Goal: Task Accomplishment & Management: Use online tool/utility

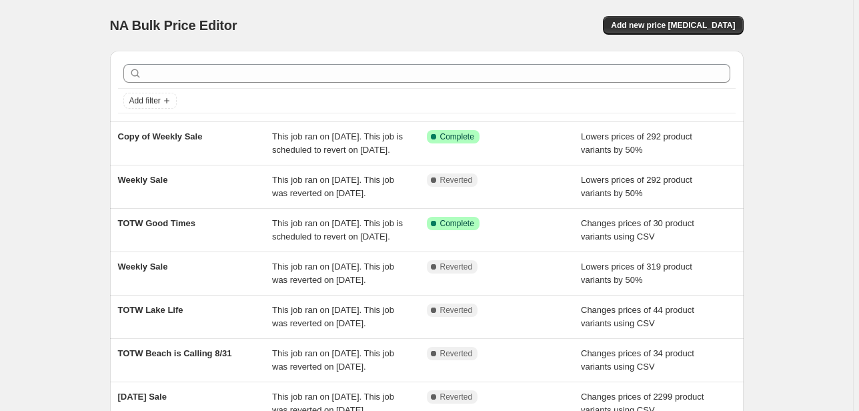
click at [476, 8] on div "NA Bulk Price Editor. This page is ready NA Bulk Price Editor Add new price [ME…" at bounding box center [426, 25] width 633 height 51
click at [695, 17] on button "Add new price [MEDICAL_DATA]" at bounding box center [673, 25] width 140 height 19
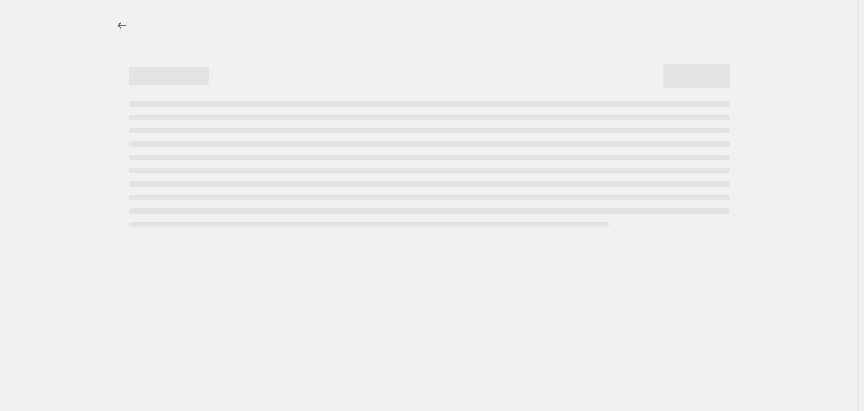
select select "percentage"
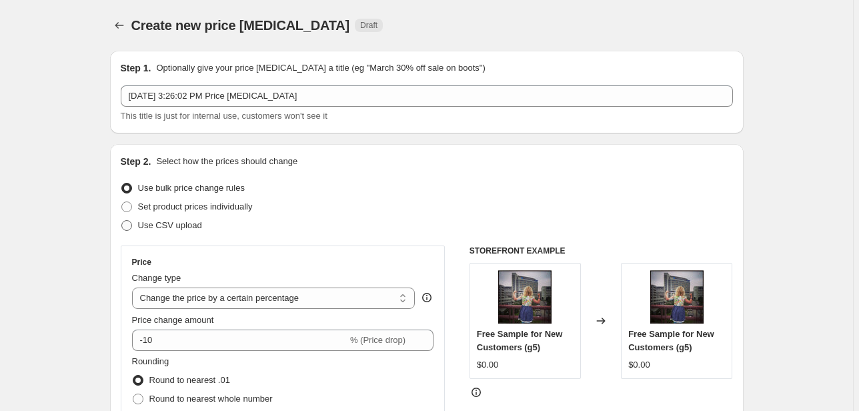
click at [153, 227] on span "Use CSV upload" at bounding box center [170, 225] width 64 height 10
click at [122, 221] on input "Use CSV upload" at bounding box center [121, 220] width 1 height 1
radio input "true"
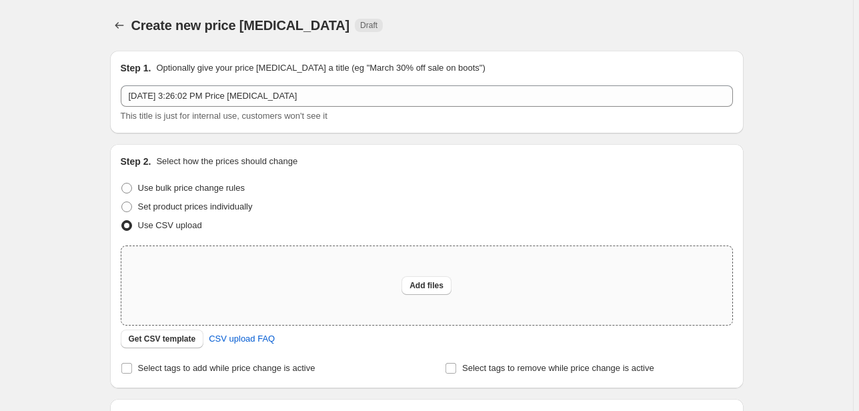
click at [201, 291] on div "Add files" at bounding box center [426, 285] width 611 height 79
type input "C:\fakepath\csv_template_user_3436 (2).csv"
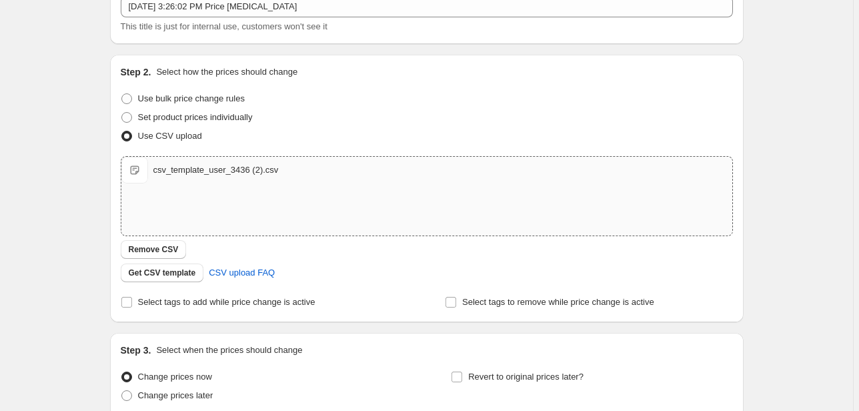
scroll to position [107, 0]
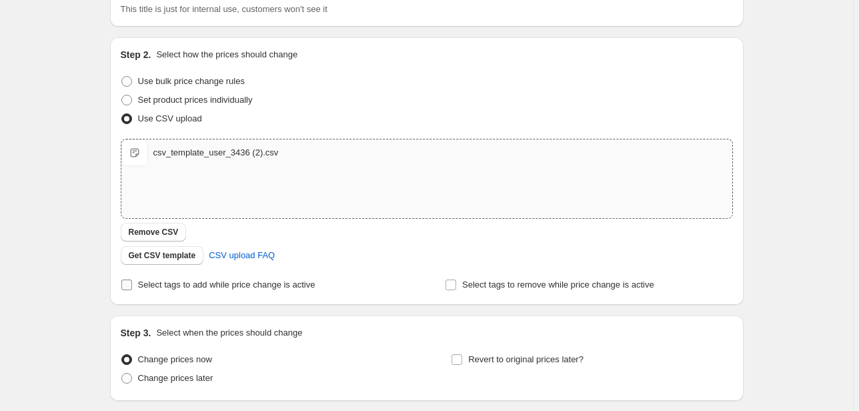
click at [228, 293] on label "Select tags to add while price change is active" at bounding box center [218, 284] width 195 height 19
click at [132, 290] on input "Select tags to add while price change is active" at bounding box center [126, 284] width 11 height 11
checkbox input "true"
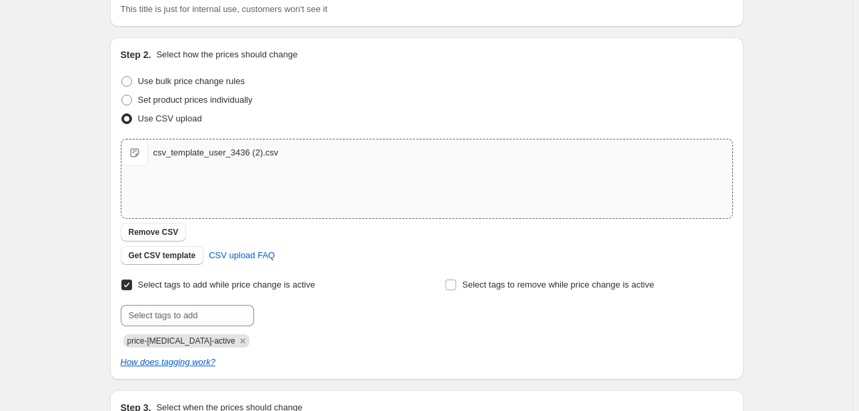
click at [96, 256] on div "Create new price [MEDICAL_DATA]. This page is ready Create new price [MEDICAL_D…" at bounding box center [426, 239] width 665 height 693
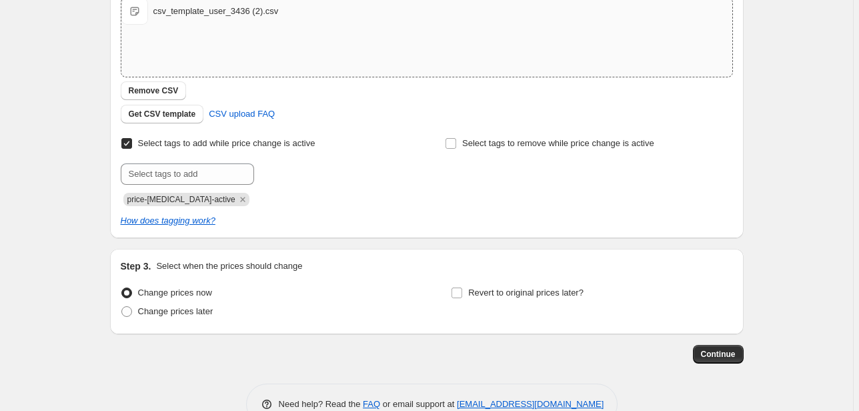
scroll to position [267, 0]
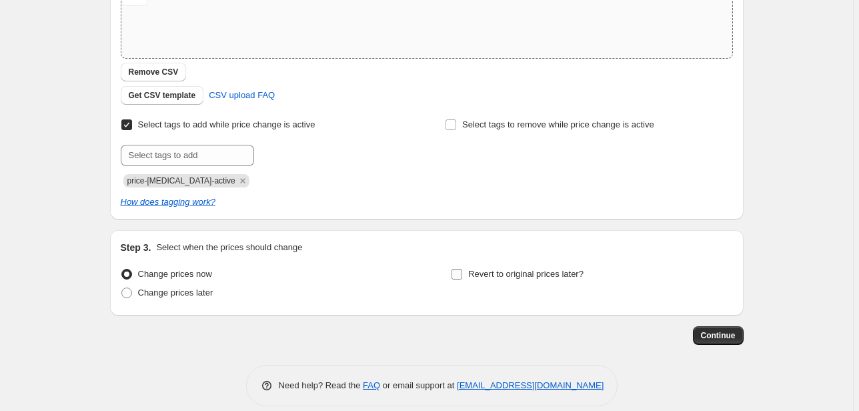
click at [555, 278] on span "Revert to original prices later?" at bounding box center [525, 274] width 115 height 10
click at [462, 278] on input "Revert to original prices later?" at bounding box center [456, 274] width 11 height 11
checkbox input "true"
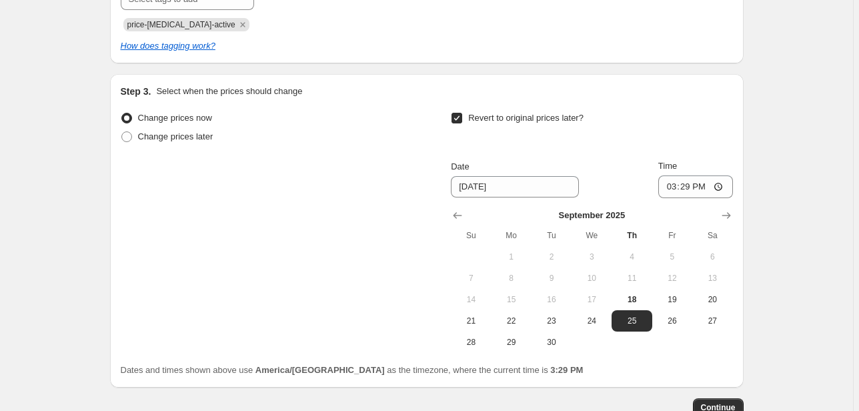
scroll to position [427, 0]
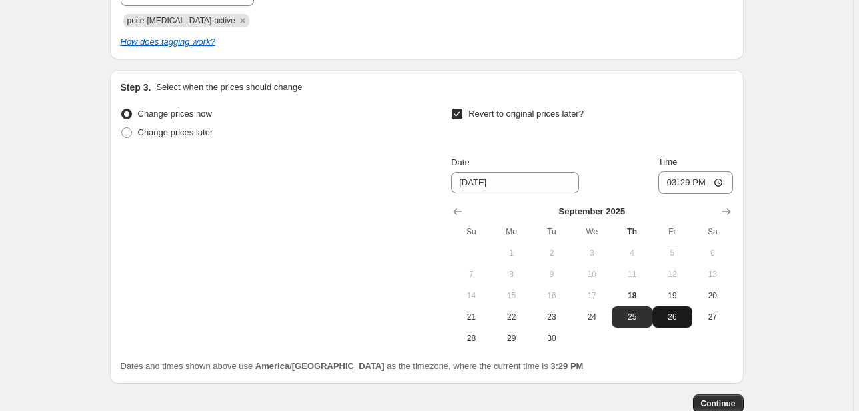
click at [683, 312] on span "26" at bounding box center [671, 316] width 29 height 11
type input "[DATE]"
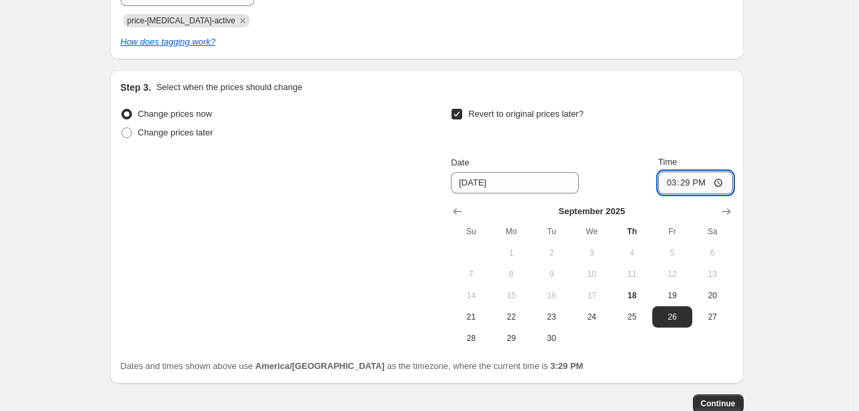
click at [664, 181] on input "15:29" at bounding box center [695, 182] width 75 height 23
type input "23:50"
click at [733, 191] on input "23:50" at bounding box center [695, 182] width 75 height 23
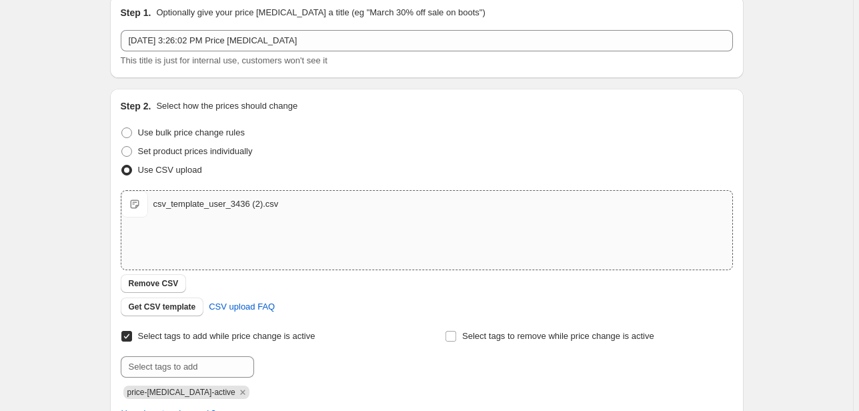
scroll to position [0, 0]
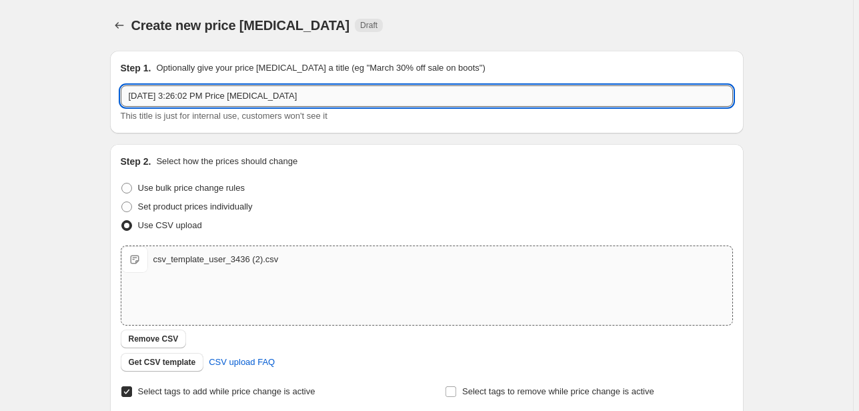
click at [253, 101] on input "[DATE] 3:26:02 PM Price [MEDICAL_DATA]" at bounding box center [427, 95] width 612 height 21
click at [736, 270] on div "Step 2. Select how the prices should change Use bulk price change rules Set pro…" at bounding box center [426, 315] width 633 height 342
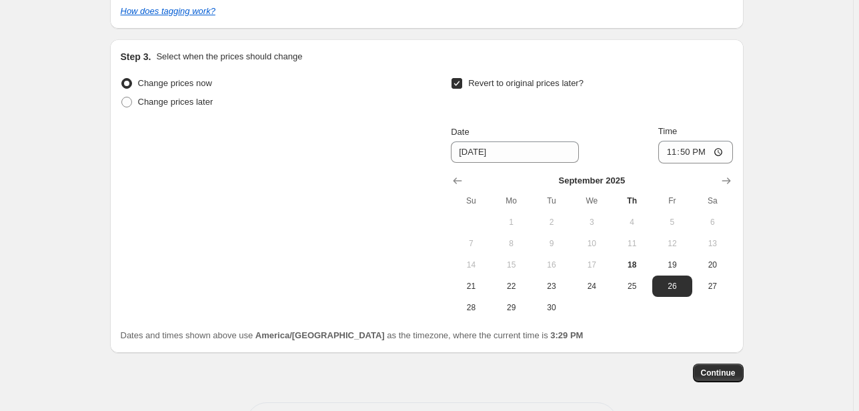
scroll to position [509, 0]
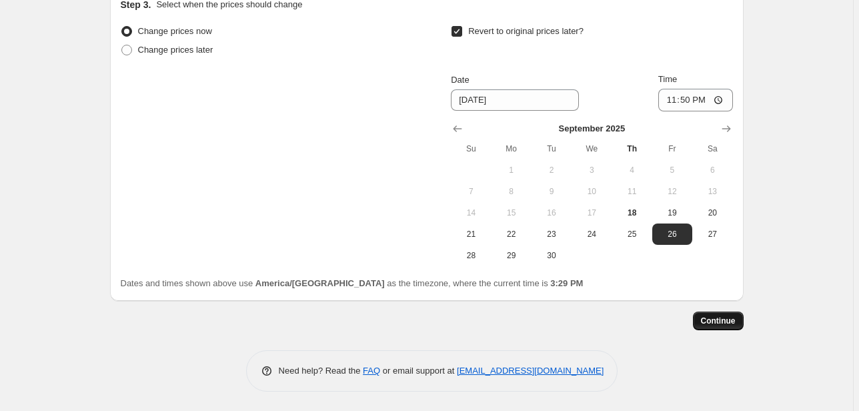
click at [725, 325] on button "Continue" at bounding box center [718, 320] width 51 height 19
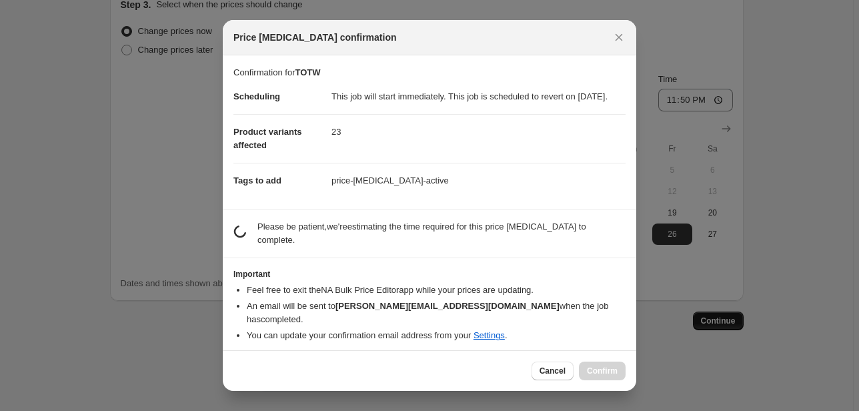
scroll to position [0, 0]
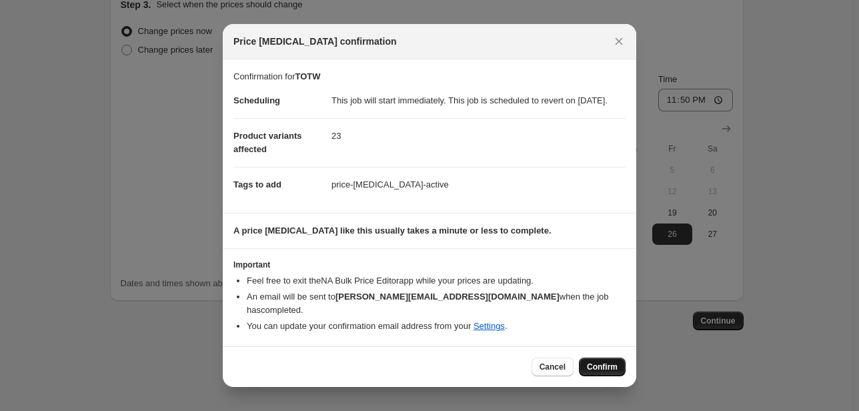
click at [595, 367] on span "Confirm" at bounding box center [602, 366] width 31 height 11
type input "TOTW"
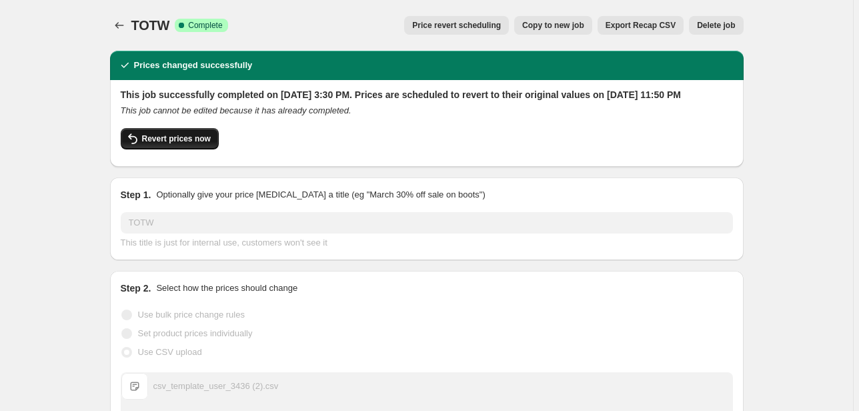
click at [195, 144] on span "Revert prices now" at bounding box center [176, 138] width 69 height 11
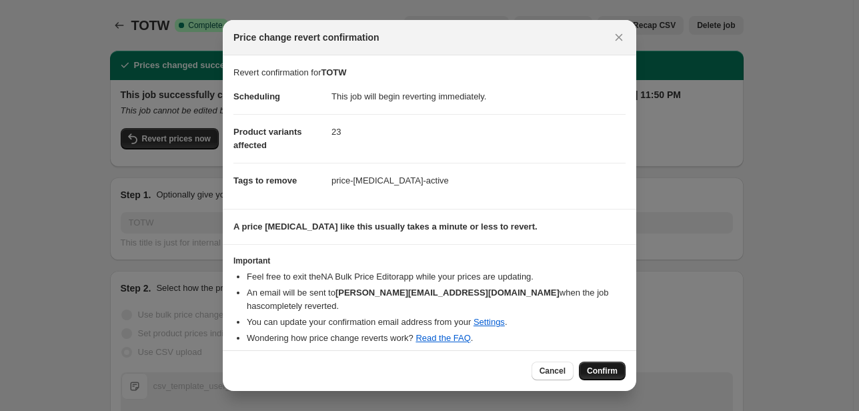
click at [615, 370] on span "Confirm" at bounding box center [602, 370] width 31 height 11
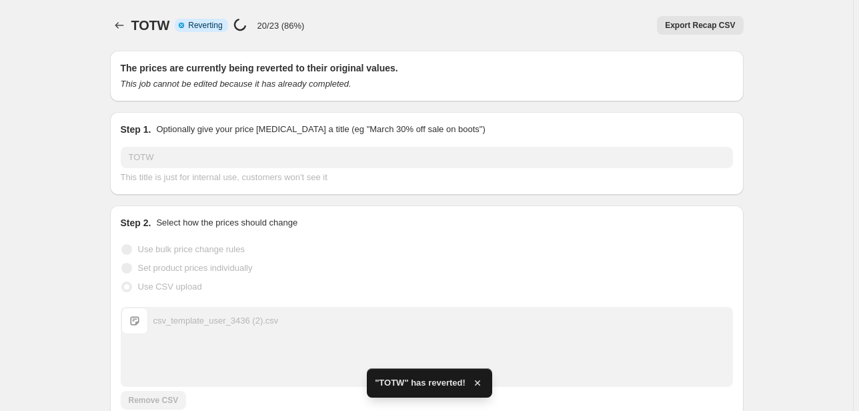
checkbox input "true"
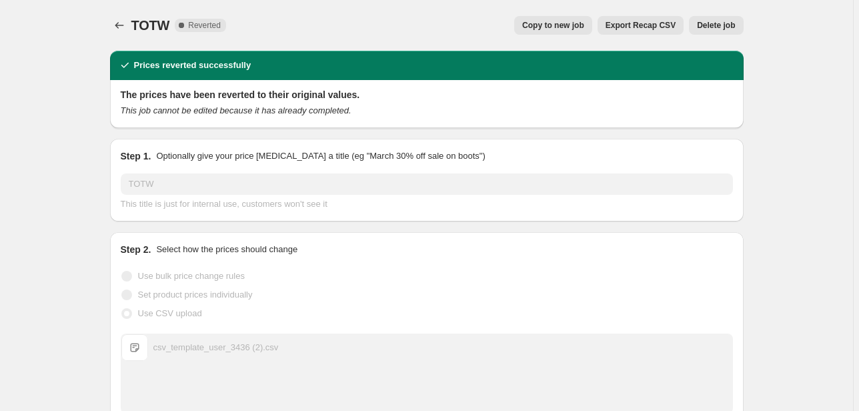
click at [579, 29] on span "Copy to new job" at bounding box center [553, 25] width 62 height 11
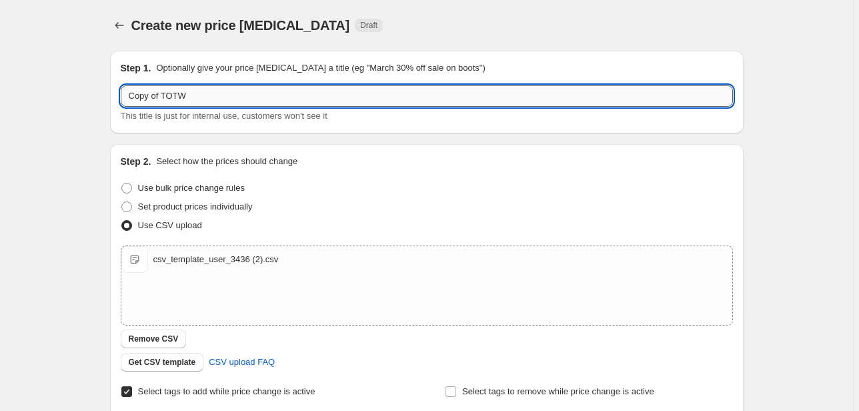
click at [246, 97] on input "Copy of TOTW" at bounding box center [427, 95] width 612 height 21
drag, startPoint x: 161, startPoint y: 96, endPoint x: 6, endPoint y: 99, distance: 155.4
click at [6, 99] on div "Create new price change job. This page is ready Create new price change job Dra…" at bounding box center [426, 346] width 853 height 693
click at [187, 103] on input "TOTW" at bounding box center [427, 95] width 612 height 21
click at [191, 93] on input "TOTW HangingBat" at bounding box center [427, 95] width 612 height 21
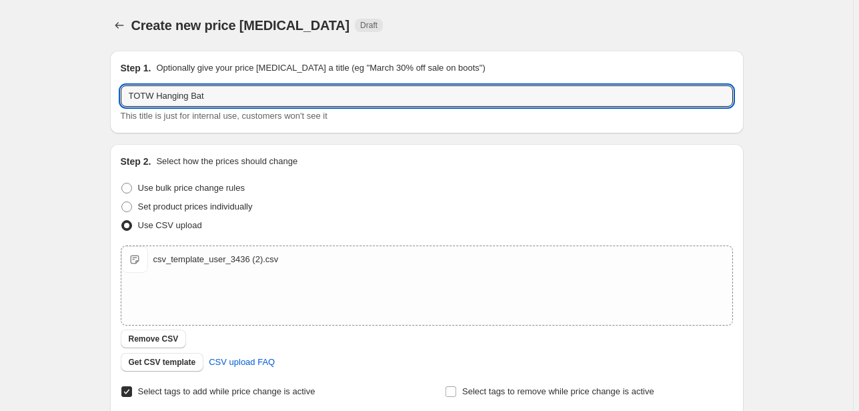
drag, startPoint x: 131, startPoint y: 93, endPoint x: 111, endPoint y: 88, distance: 20.1
click at [111, 88] on div "Step 1. Optionally give your price change job a title (eg "March 30% off sale o…" at bounding box center [421, 325] width 644 height 571
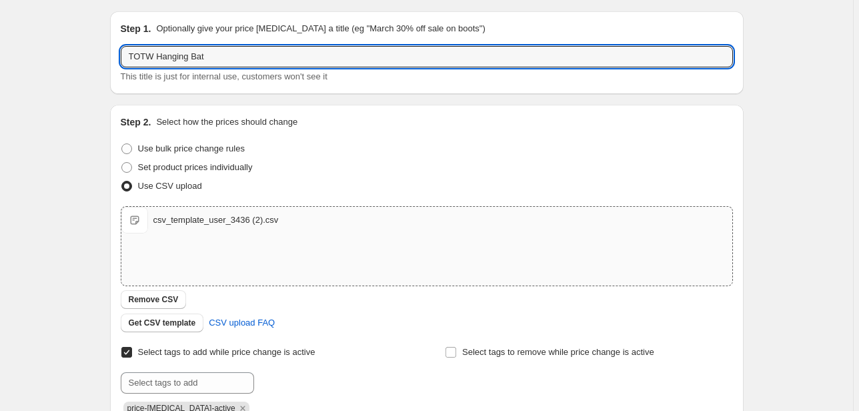
scroll to position [267, 0]
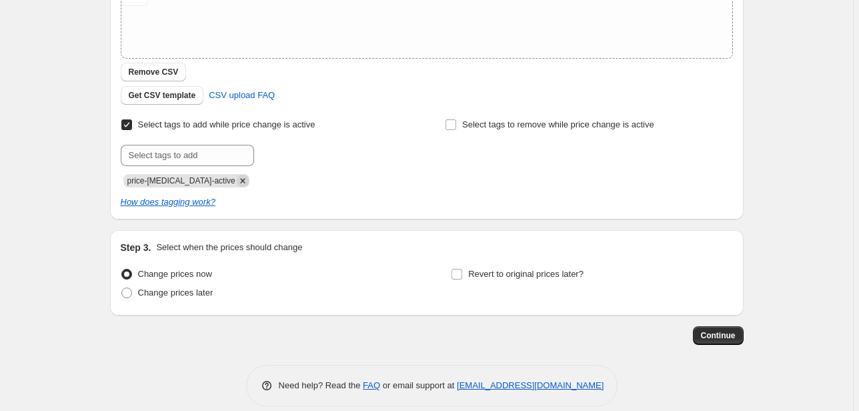
type input "TOTW Hanging Bat"
click at [237, 184] on icon "Remove price-change-job-active" at bounding box center [243, 181] width 12 height 12
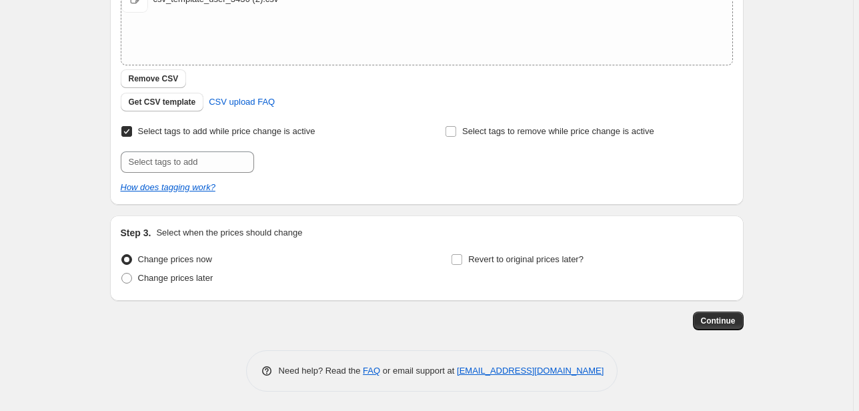
click at [209, 149] on div "Select tags to add while price change is active Submit" at bounding box center [264, 147] width 287 height 51
click at [208, 153] on input "text" at bounding box center [187, 161] width 133 height 21
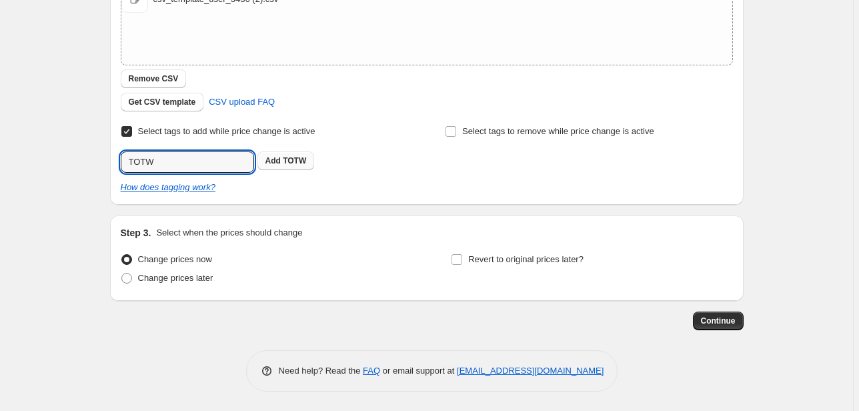
type input "TOTW"
click at [284, 152] on button "Add TOTW" at bounding box center [285, 160] width 57 height 19
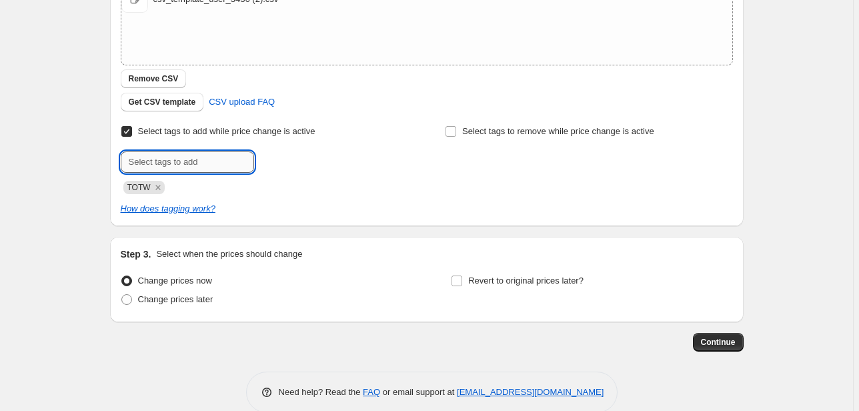
click at [177, 155] on input "text" at bounding box center [187, 161] width 133 height 21
type input "On sale"
click at [295, 164] on span "On sale" at bounding box center [297, 160] width 29 height 9
click at [547, 288] on label "Revert to original prices later?" at bounding box center [517, 280] width 133 height 19
click at [546, 276] on span "Revert to original prices later?" at bounding box center [525, 280] width 115 height 10
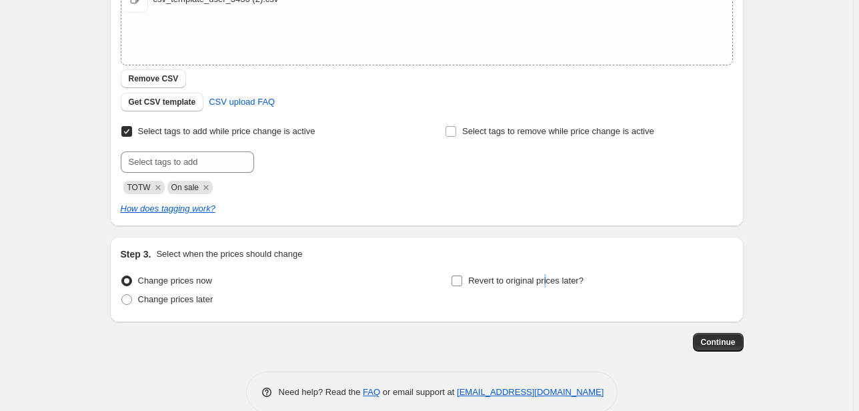
click at [462, 276] on input "Revert to original prices later?" at bounding box center [456, 280] width 11 height 11
checkbox input "true"
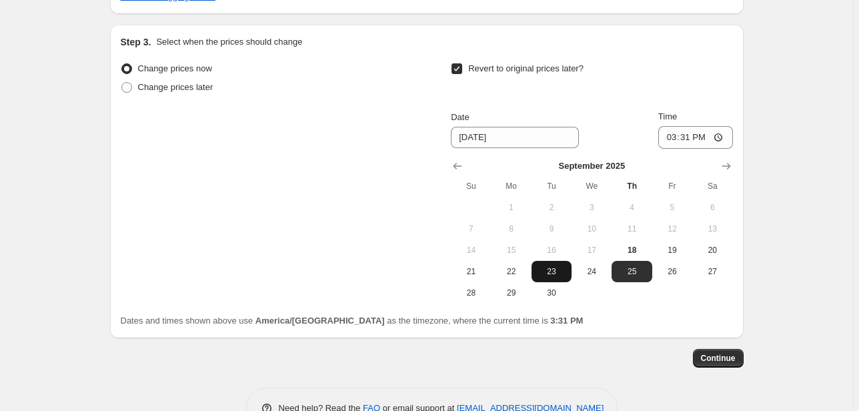
scroll to position [473, 0]
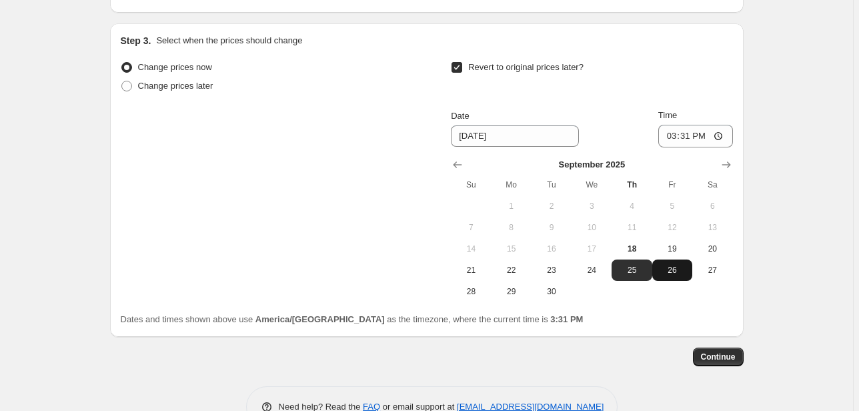
click at [677, 265] on span "26" at bounding box center [671, 270] width 29 height 11
type input "[DATE]"
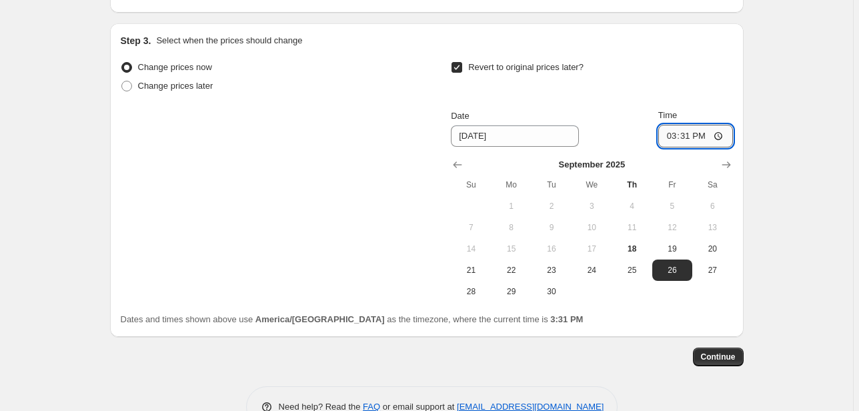
click at [667, 133] on input "15:31" at bounding box center [695, 136] width 75 height 23
type input "23:50"
click at [723, 357] on span "Continue" at bounding box center [718, 356] width 35 height 11
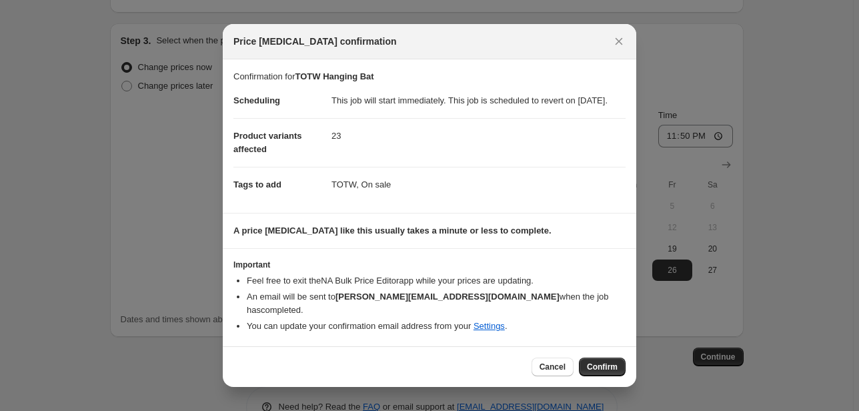
click at [601, 363] on span "Confirm" at bounding box center [602, 366] width 31 height 11
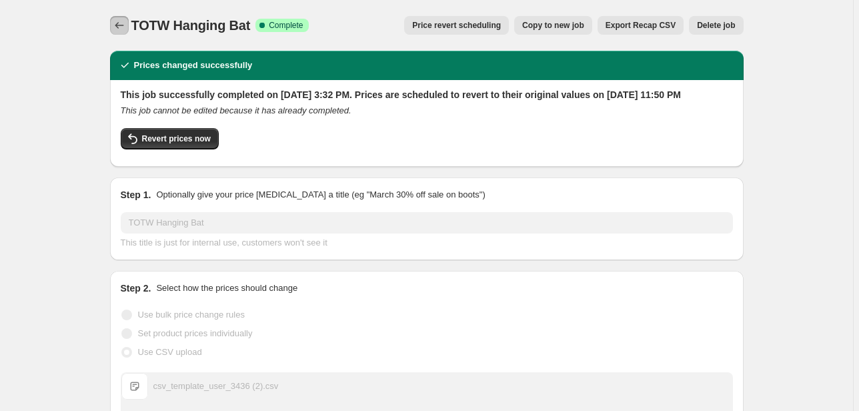
click at [129, 21] on button "Price change jobs" at bounding box center [119, 25] width 19 height 19
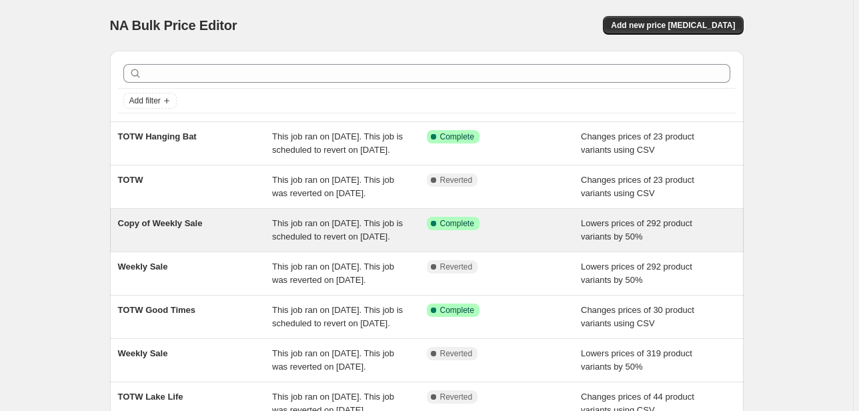
click at [279, 241] on span "This job ran on [DATE]. This job is scheduled to revert on [DATE]." at bounding box center [337, 229] width 131 height 23
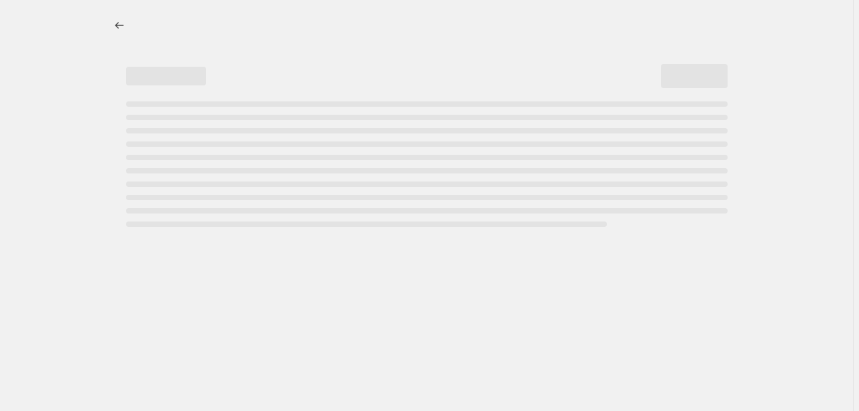
select select "percentage"
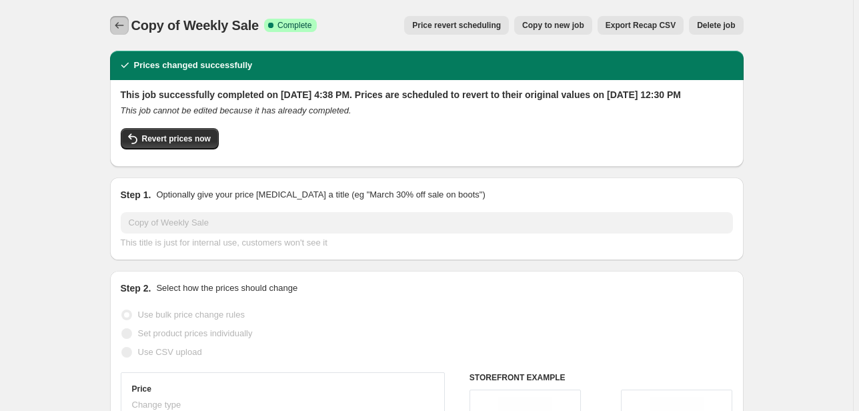
click at [119, 24] on icon "Price change jobs" at bounding box center [119, 25] width 13 height 13
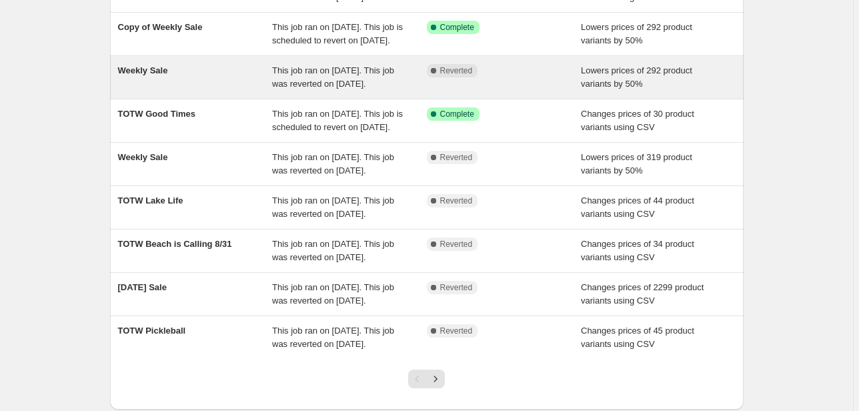
scroll to position [213, 0]
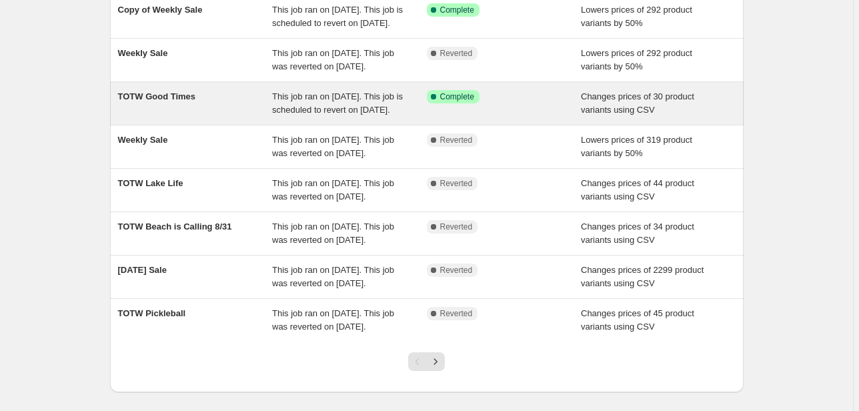
click at [249, 117] on div "TOTW Good Times" at bounding box center [195, 103] width 155 height 27
